Goal: Contribute content: Add original content to the website for others to see

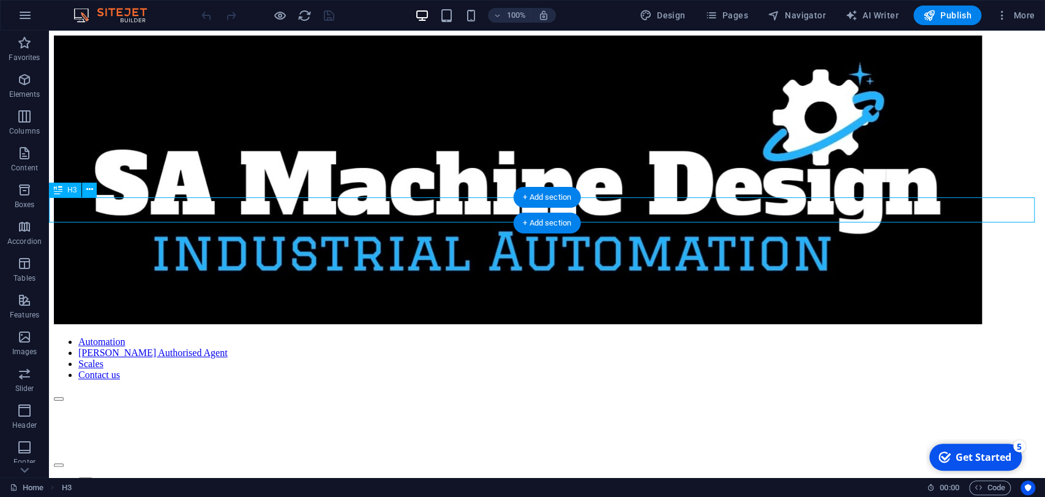
scroll to position [306, 0]
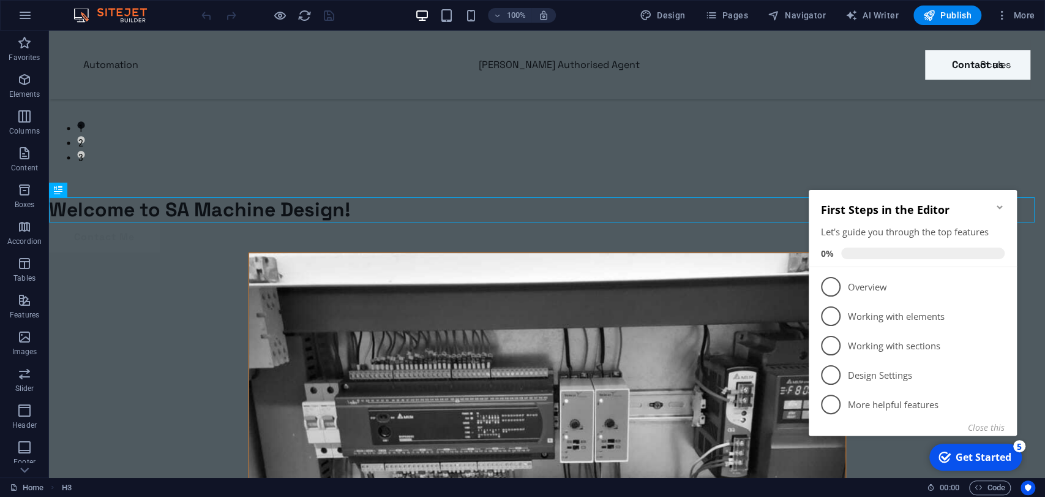
click at [1000, 204] on icon "Minimize checklist" at bounding box center [1000, 207] width 10 height 10
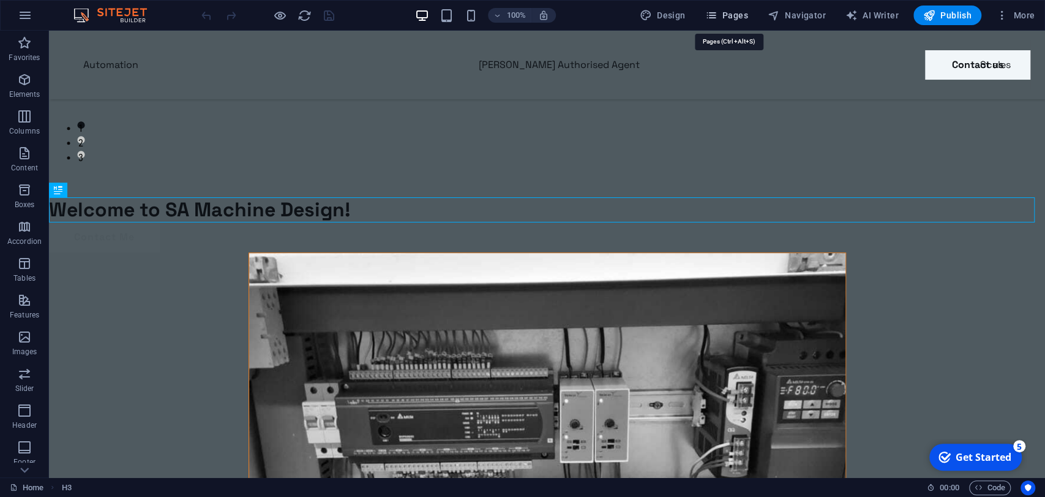
click at [723, 22] on button "Pages" at bounding box center [726, 16] width 53 height 20
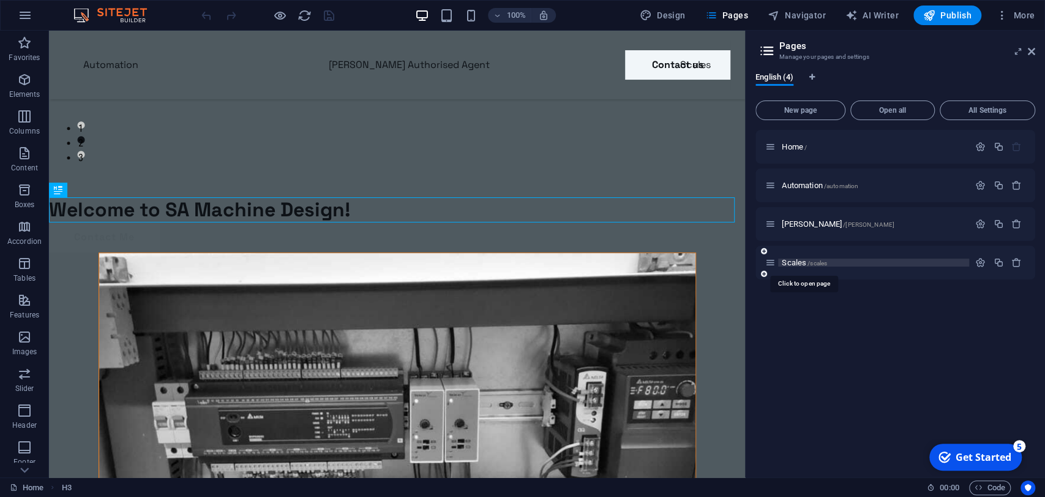
click at [796, 265] on span "Scales /scales" at bounding box center [804, 262] width 45 height 9
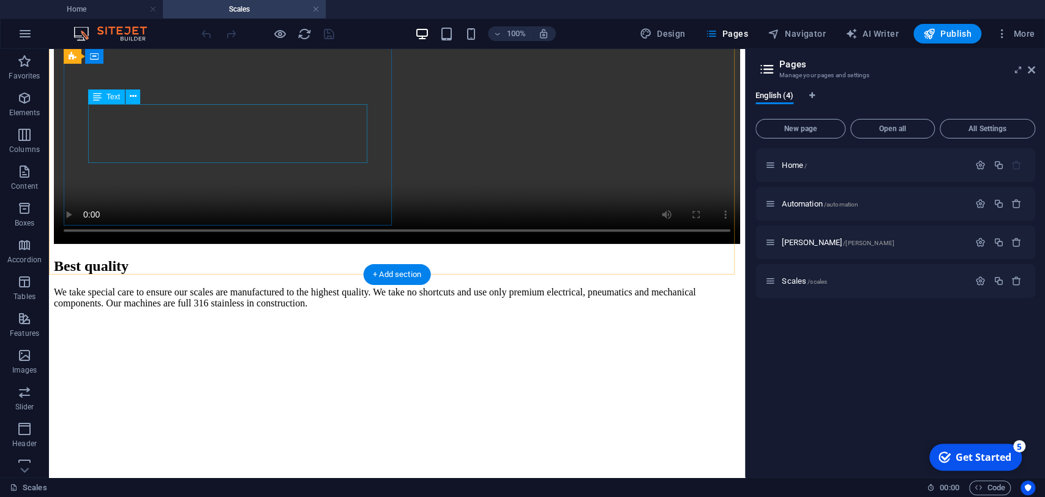
scroll to position [598, 0]
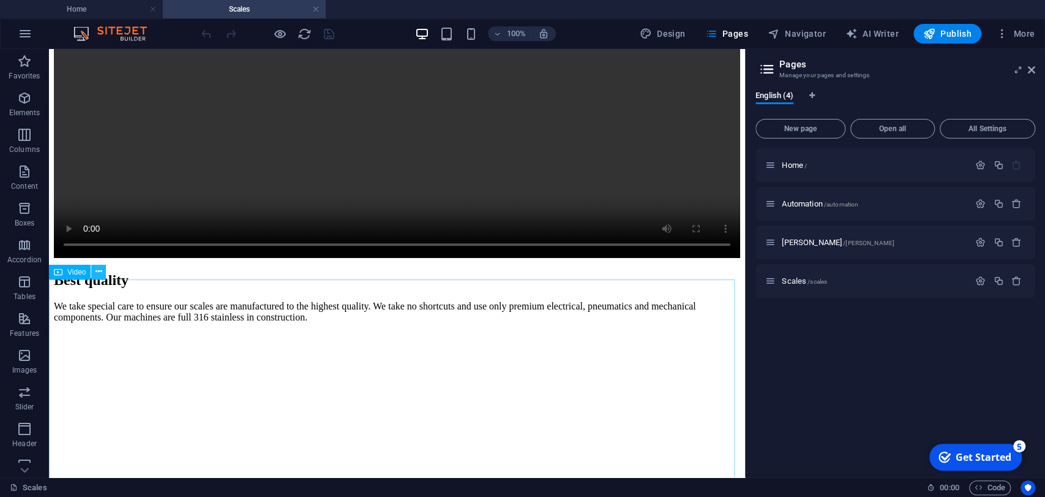
click at [99, 271] on icon at bounding box center [99, 271] width 7 height 13
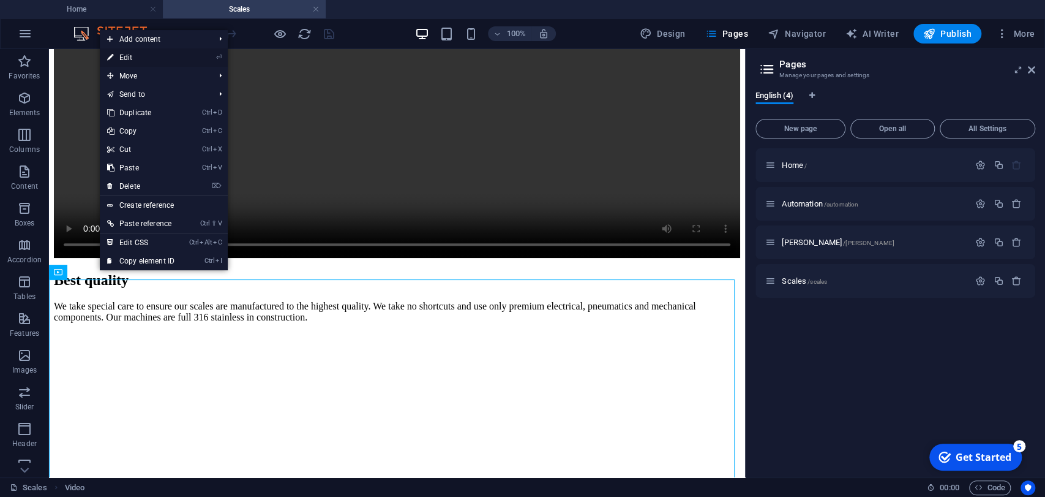
click at [126, 51] on link "⏎ Edit" at bounding box center [141, 57] width 82 height 18
select select "%"
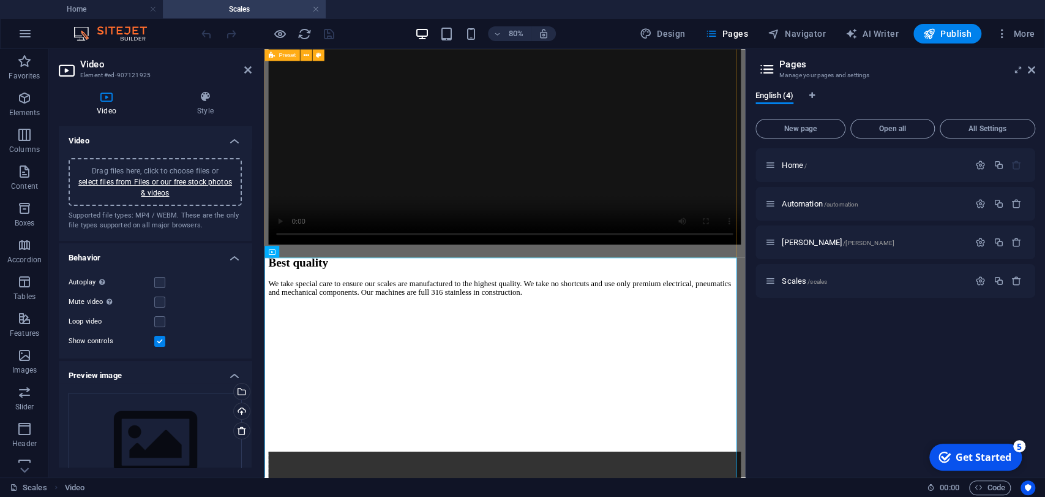
scroll to position [514, 0]
click at [287, 250] on span "Video" at bounding box center [286, 252] width 15 height 6
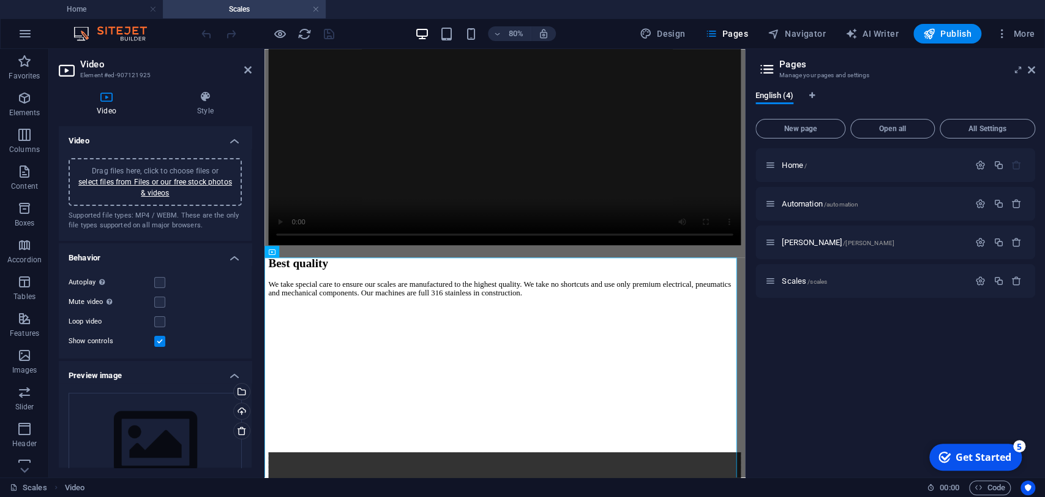
click at [182, 167] on span "Drag files here, click to choose files or select files from Files or our free s…" at bounding box center [155, 182] width 154 height 31
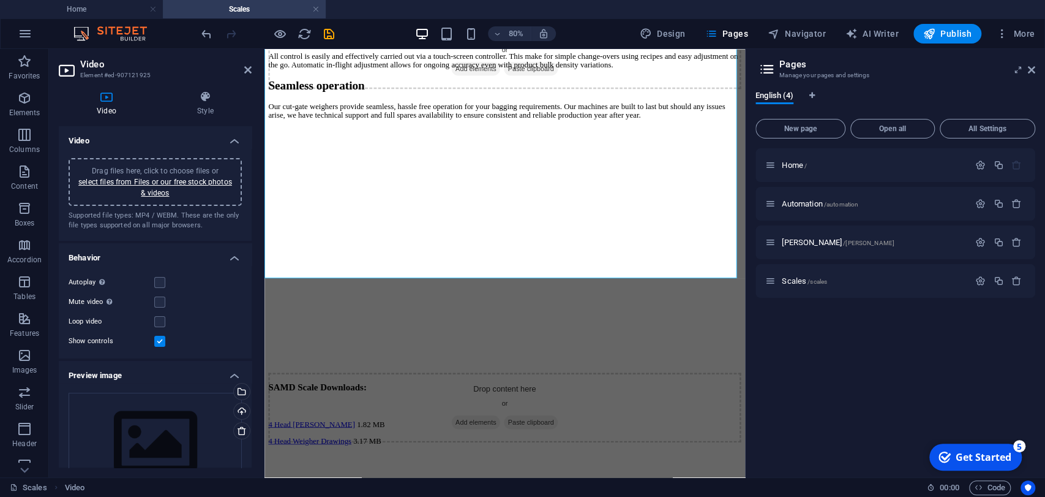
scroll to position [230, 0]
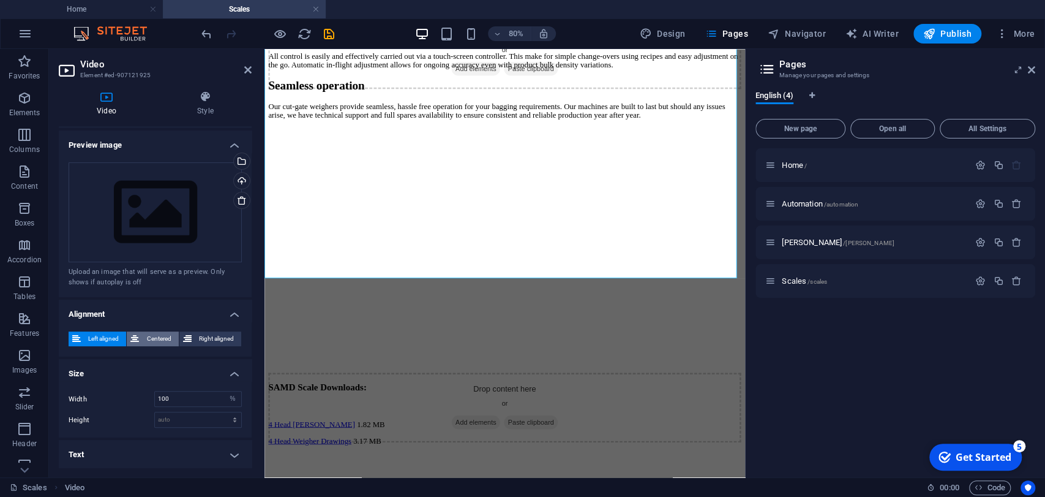
click at [151, 339] on span "Centered" at bounding box center [159, 338] width 32 height 15
click at [182, 397] on input "100" at bounding box center [198, 398] width 86 height 15
click at [175, 397] on input "100" at bounding box center [198, 398] width 86 height 15
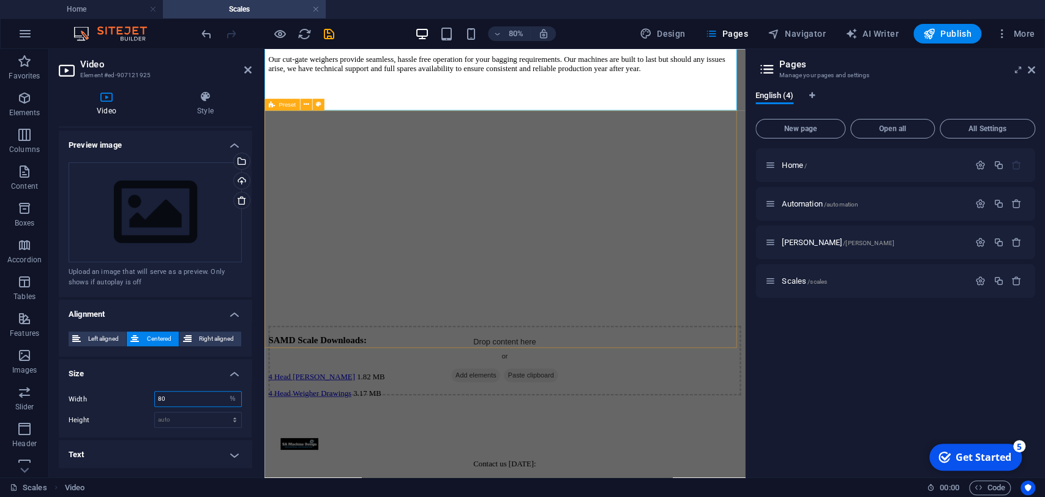
type input "80"
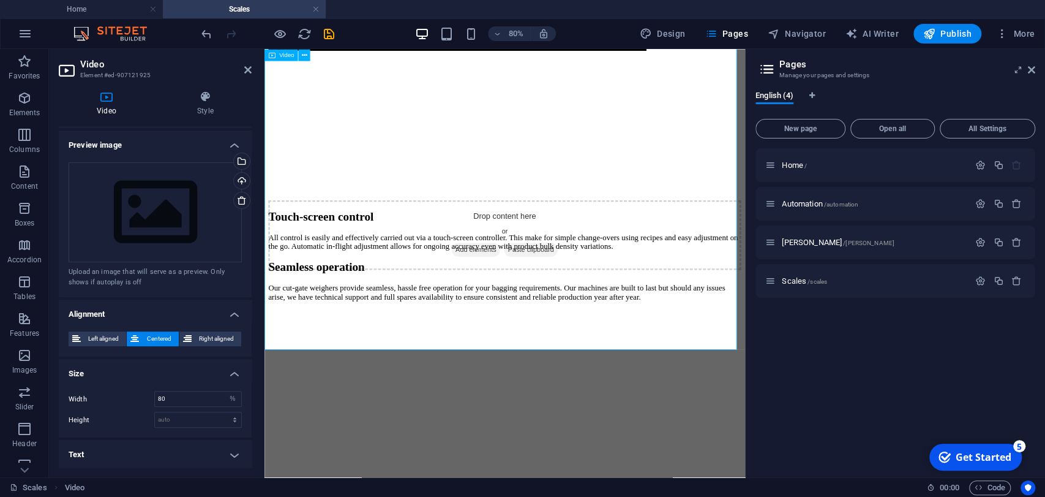
scroll to position [1252, 0]
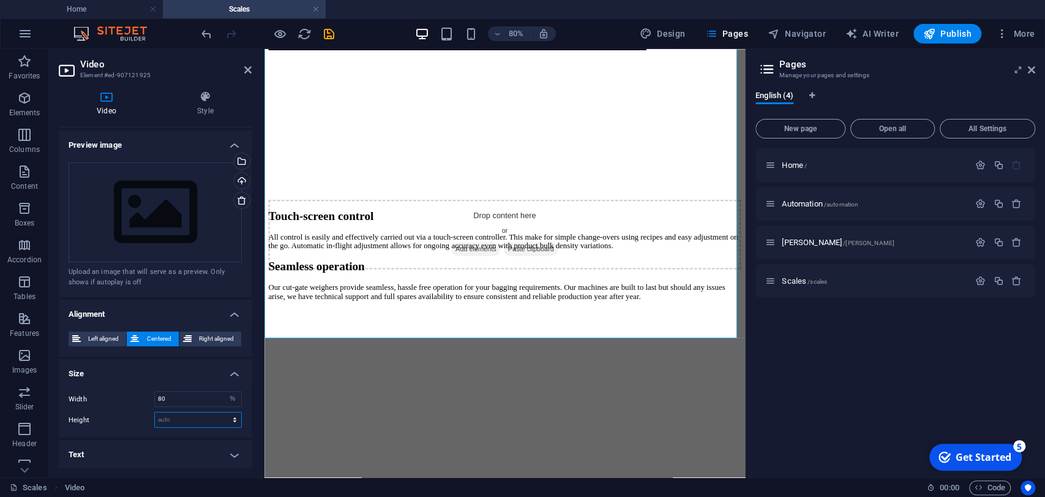
click at [206, 418] on select "auto px" at bounding box center [198, 419] width 86 height 15
select select "px"
click at [222, 412] on select "auto px" at bounding box center [198, 419] width 86 height 15
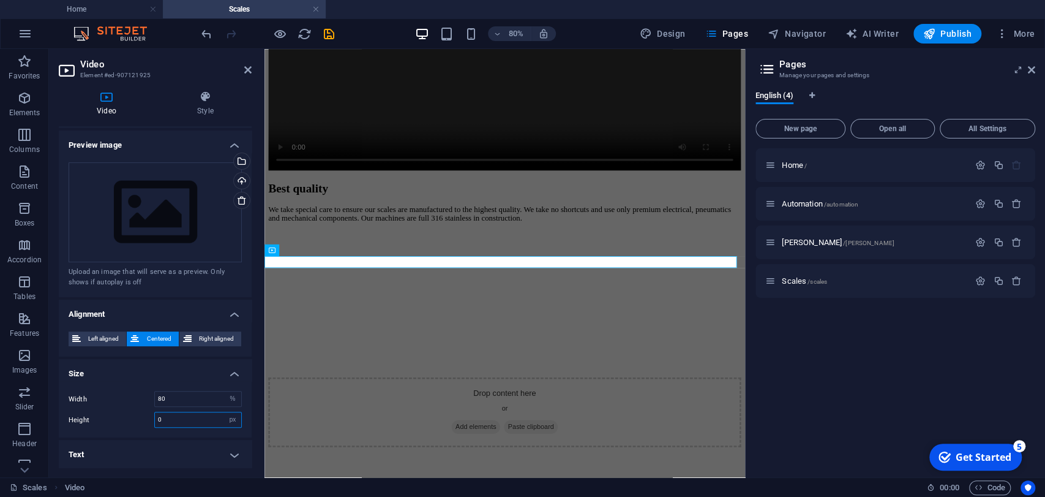
scroll to position [514, 0]
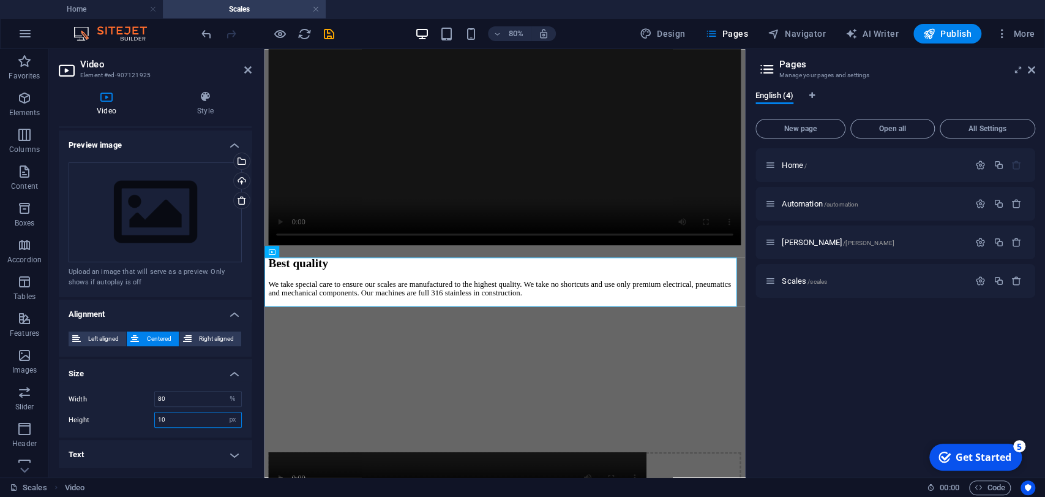
type input "1"
click at [214, 418] on input "number" at bounding box center [198, 419] width 86 height 15
click at [235, 415] on select "auto px" at bounding box center [232, 419] width 17 height 15
click at [224, 412] on select "auto px" at bounding box center [232, 419] width 17 height 15
select select "DISABLED_OPTION_VALUE"
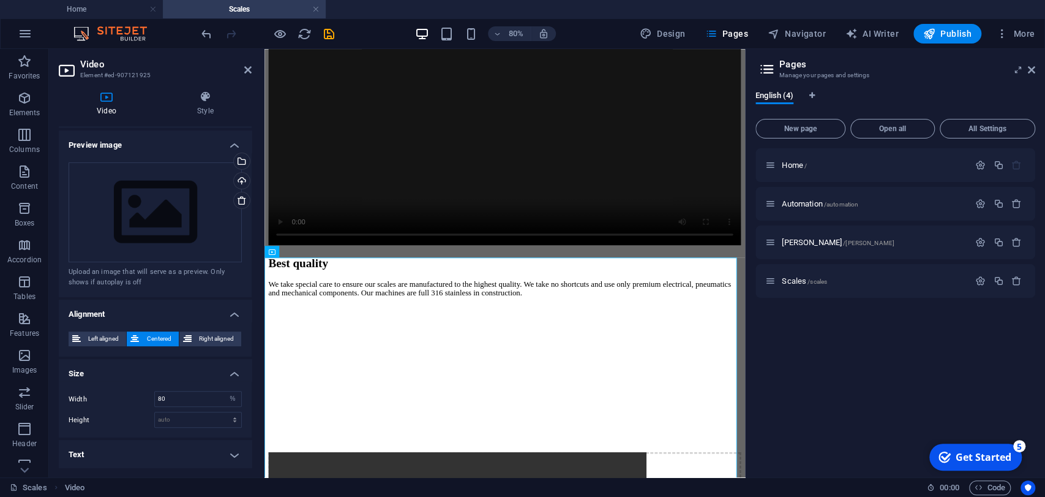
click at [257, 267] on div "Video Style Video Drag files here, click to choose files or select files from F…" at bounding box center [155, 279] width 213 height 396
click at [245, 73] on icon at bounding box center [247, 70] width 7 height 10
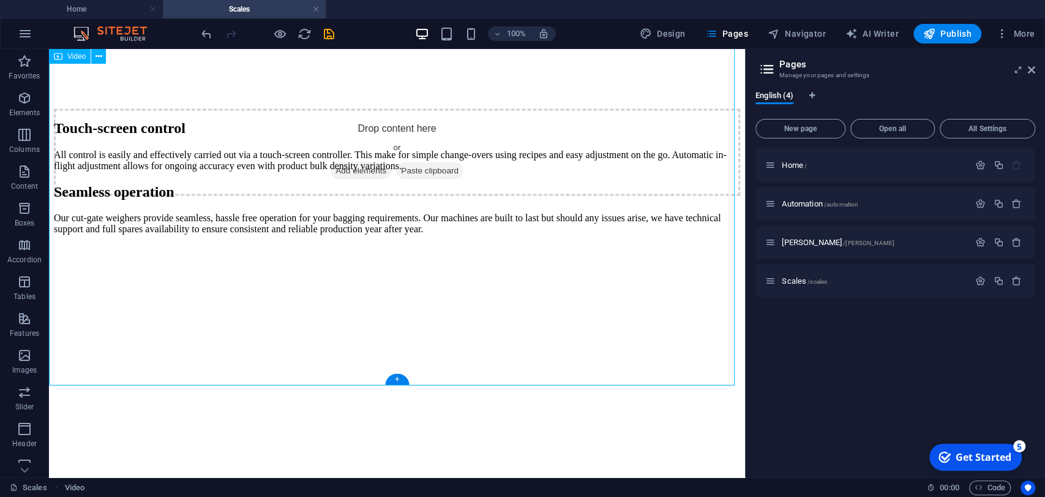
scroll to position [1551, 0]
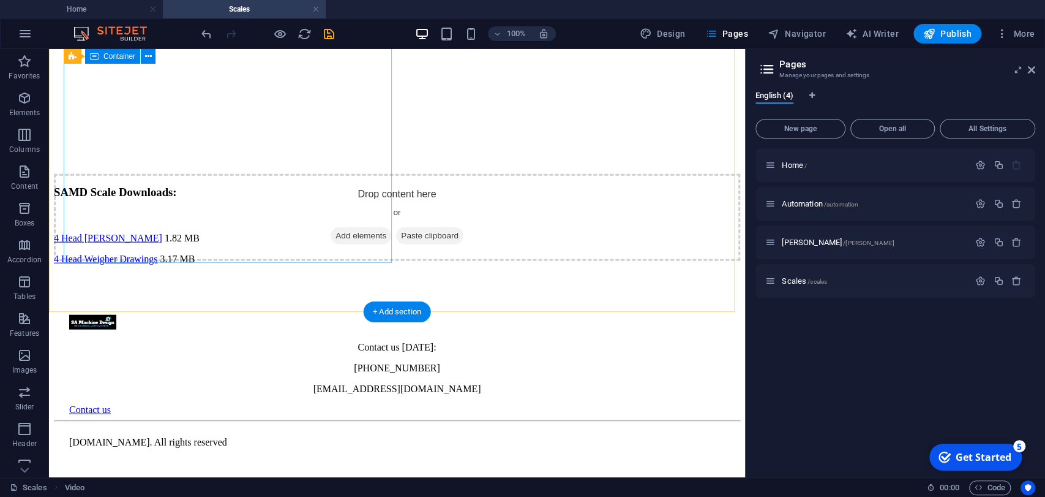
scroll to position [2263, 0]
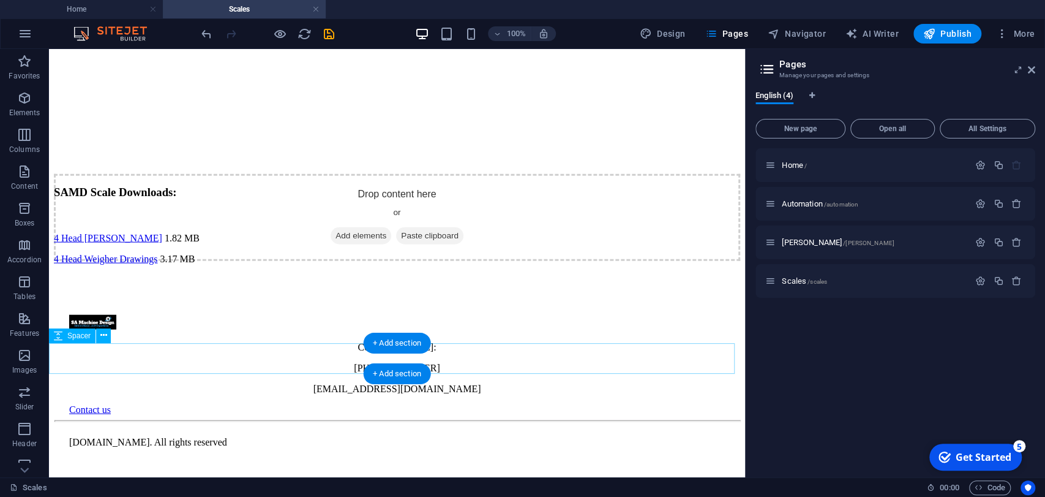
click at [211, 305] on div at bounding box center [397, 289] width 687 height 31
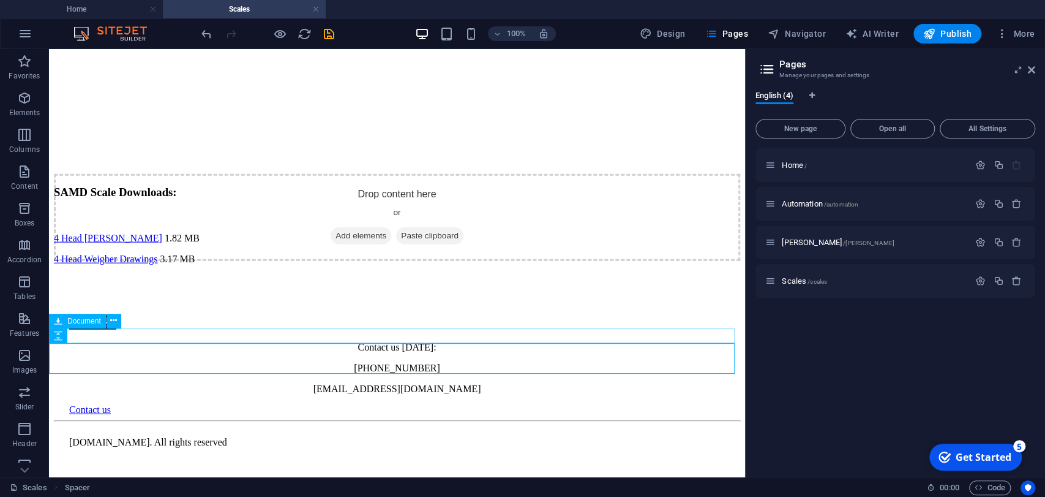
click at [151, 265] on div "4 Head Weigher Drawings 3.17 MB" at bounding box center [397, 259] width 687 height 11
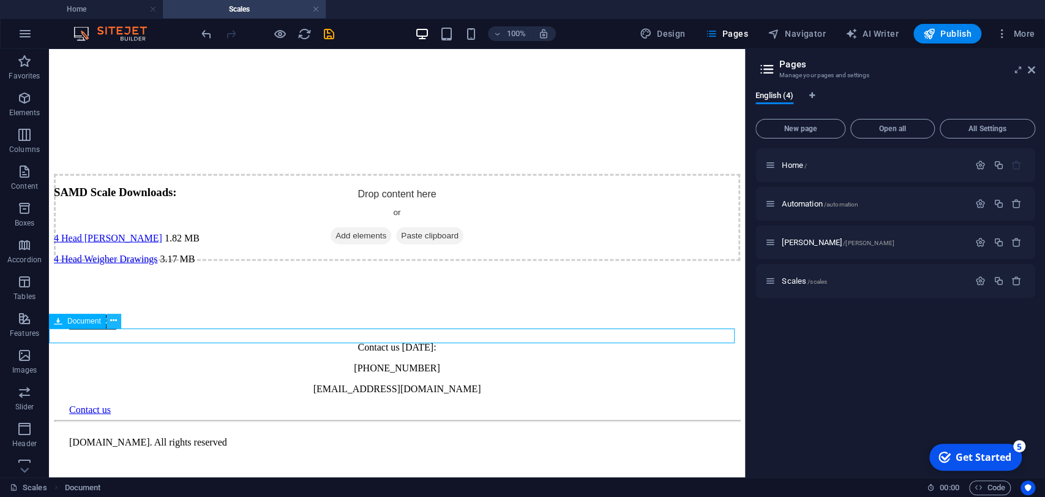
click at [112, 318] on icon at bounding box center [113, 320] width 7 height 13
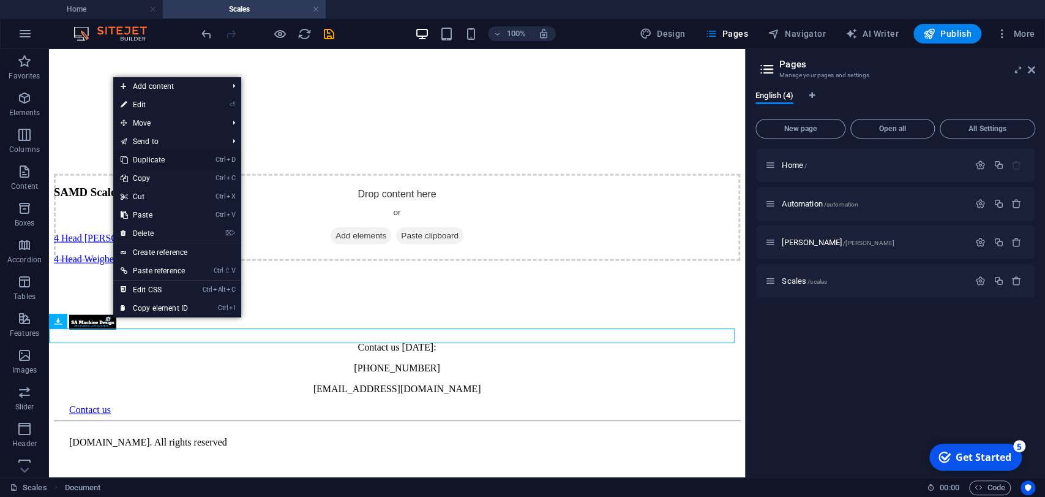
click at [152, 163] on link "Ctrl D Duplicate" at bounding box center [154, 160] width 82 height 18
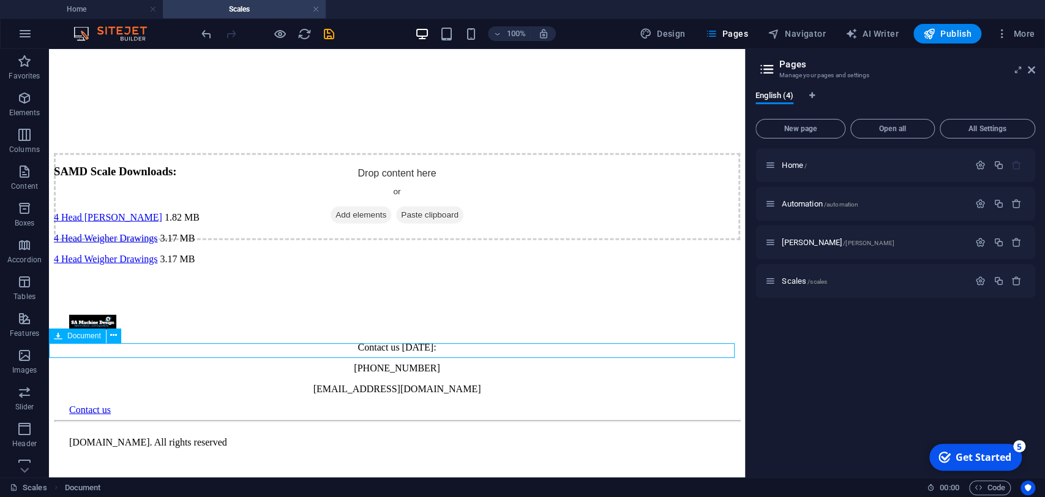
click at [98, 265] on div "4 Head Weigher Drawings 3.17 MB" at bounding box center [397, 259] width 687 height 11
click at [92, 265] on div "4 Head Weigher Drawings 3.17 MB" at bounding box center [397, 259] width 687 height 11
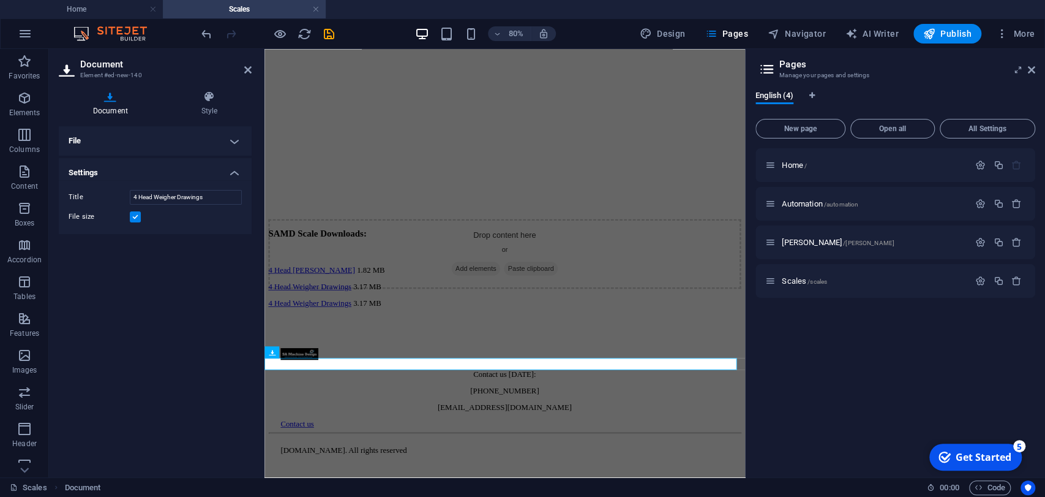
scroll to position [1995, 0]
drag, startPoint x: 206, startPoint y: 194, endPoint x: 103, endPoint y: 194, distance: 103.5
click at [103, 194] on div "Title 4 Head Weigher Drawings" at bounding box center [155, 197] width 173 height 15
type input "6 Head [PERSON_NAME]"
click at [232, 141] on h4 "File" at bounding box center [155, 140] width 193 height 29
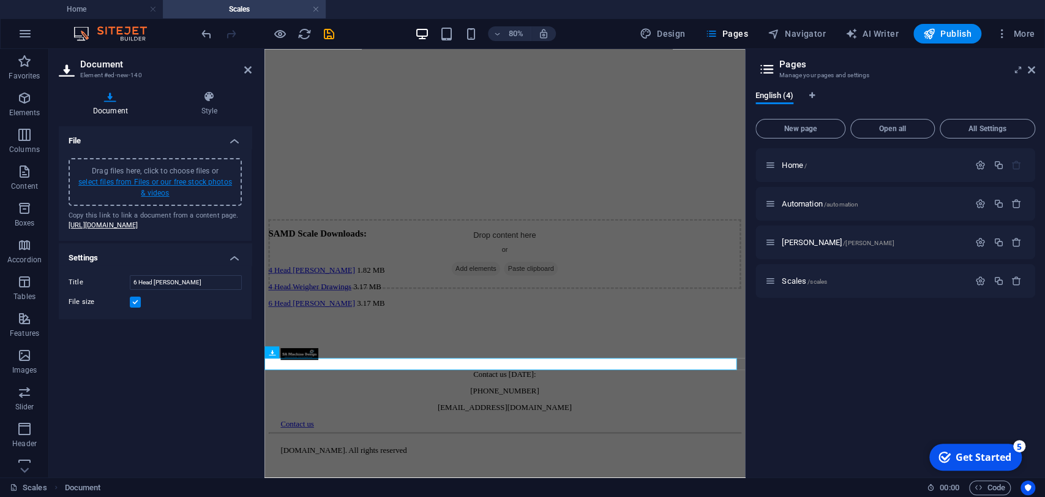
click at [186, 184] on link "select files from Files or our free stock photos & videos" at bounding box center [155, 188] width 154 height 20
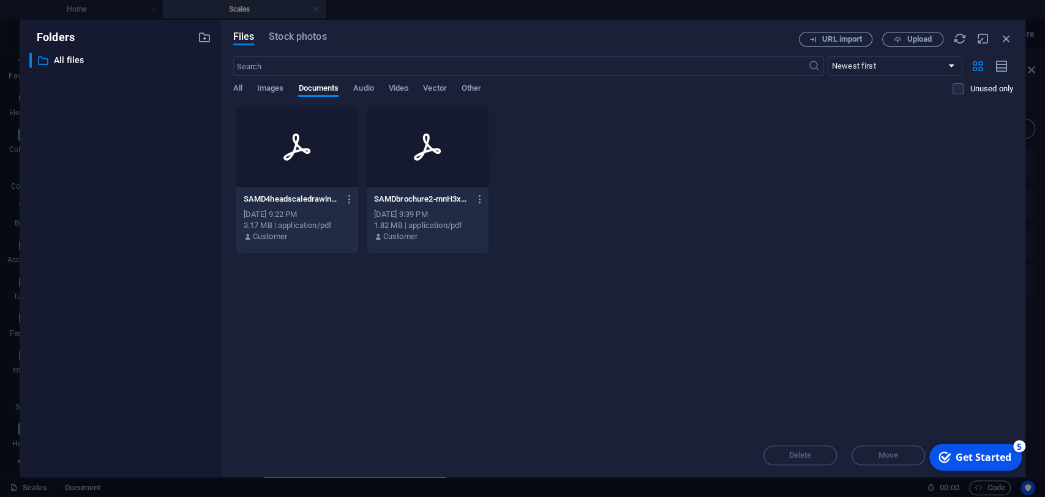
drag, startPoint x: 565, startPoint y: 192, endPoint x: 555, endPoint y: 213, distance: 23.0
click at [555, 213] on div "SAMD4headscaledrawings-ASDBn2kDlRZV1h9p_qA20Q.pdf SAMD4headscaledrawings-ASDBn2…" at bounding box center [623, 180] width 780 height 147
click at [924, 36] on span "Upload" at bounding box center [919, 39] width 25 height 7
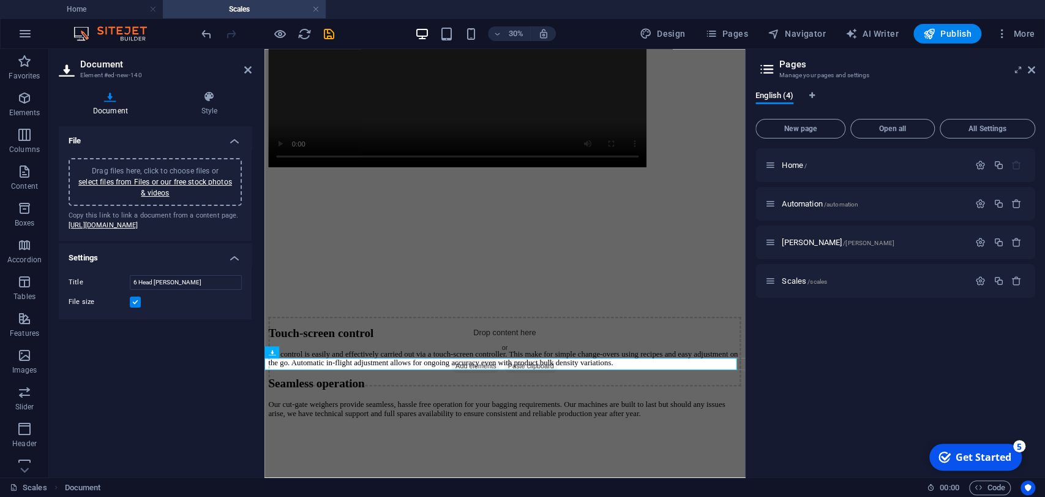
scroll to position [1995, 0]
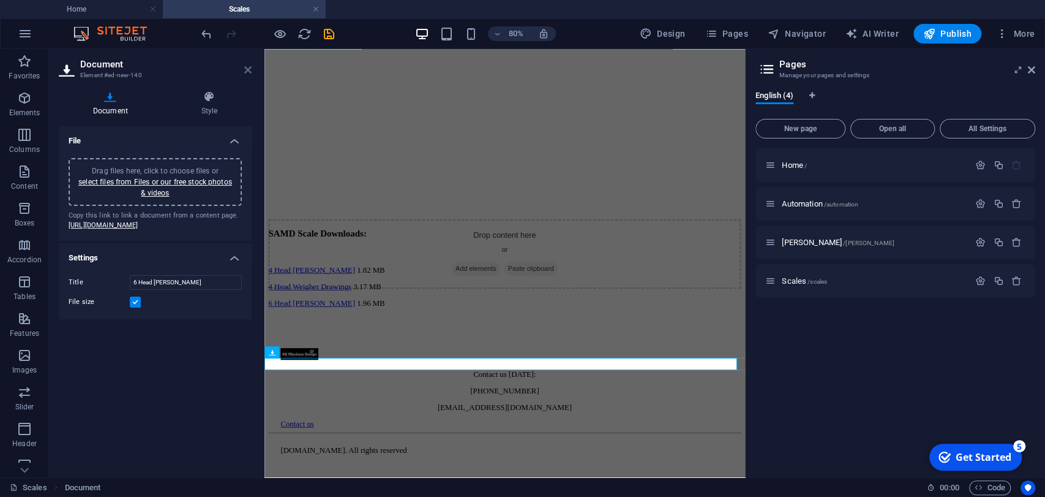
click at [247, 70] on icon at bounding box center [247, 70] width 7 height 10
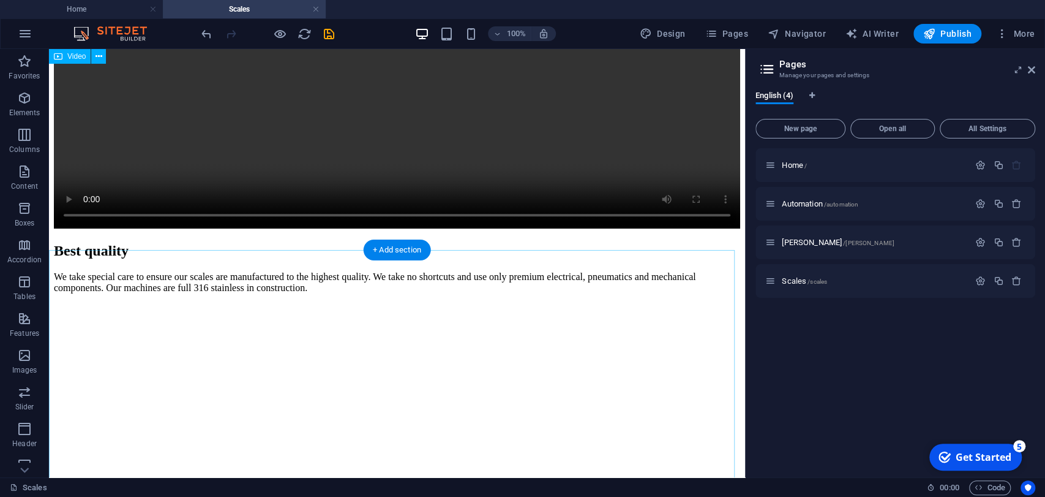
scroll to position [539, 0]
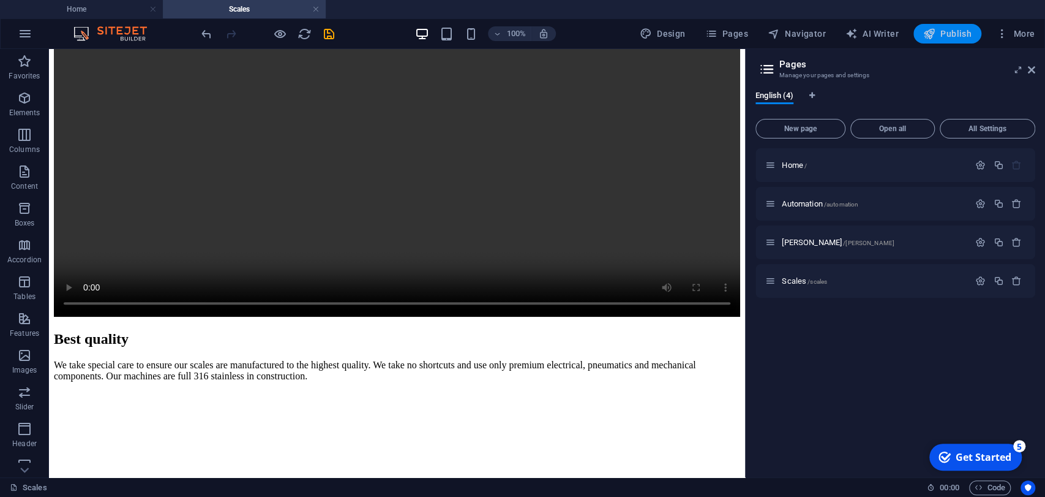
click at [958, 26] on button "Publish" at bounding box center [948, 34] width 68 height 20
